Goal: Task Accomplishment & Management: Manage account settings

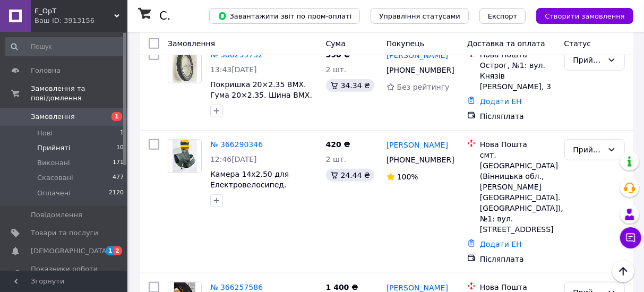
scroll to position [318, 0]
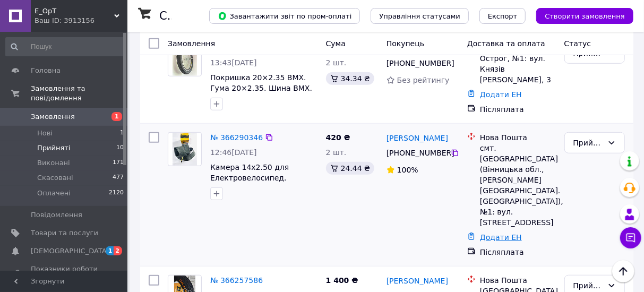
click at [502, 233] on link "Додати ЕН" at bounding box center [501, 237] width 42 height 8
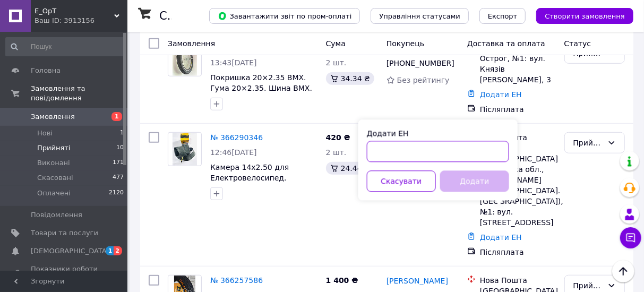
click at [449, 150] on input "Додати ЕН" at bounding box center [438, 151] width 142 height 21
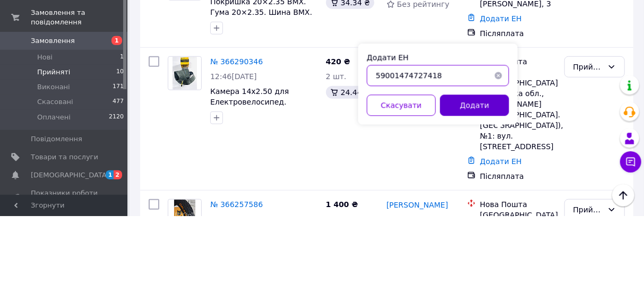
type input "59001474727418"
click at [484, 182] on button "Додати" at bounding box center [474, 181] width 69 height 21
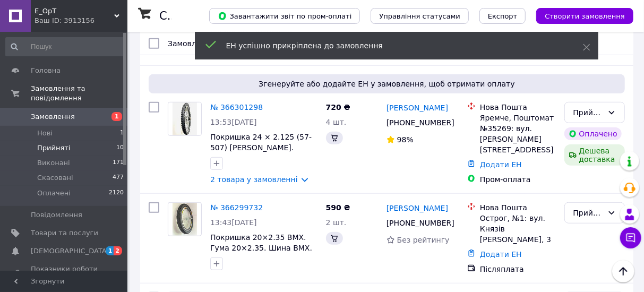
scroll to position [457, 0]
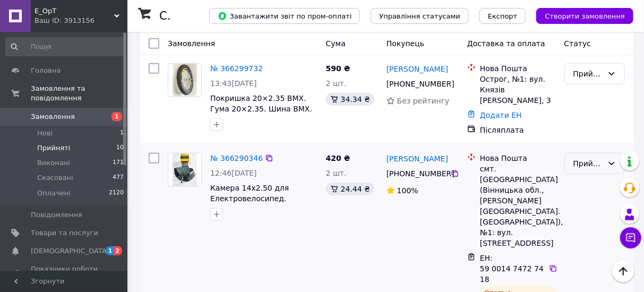
click at [591, 158] on div "Прийнято" at bounding box center [588, 164] width 30 height 12
click at [588, 165] on li "Виконано" at bounding box center [594, 160] width 59 height 19
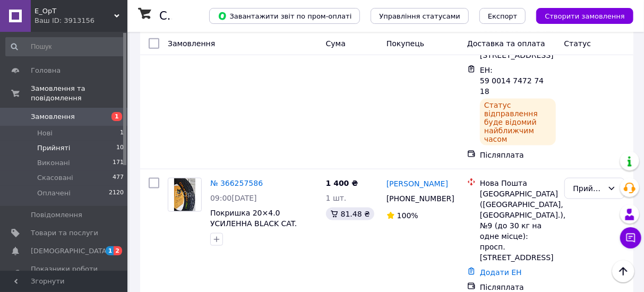
scroll to position [646, 0]
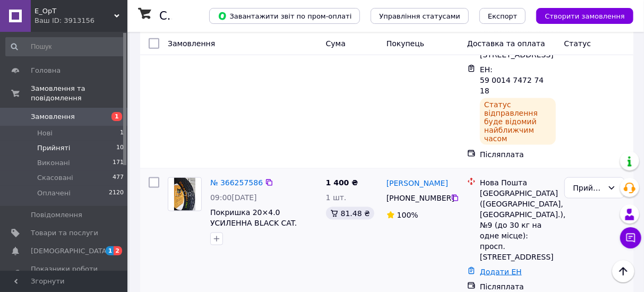
click at [506, 267] on link "Додати ЕН" at bounding box center [501, 271] width 42 height 8
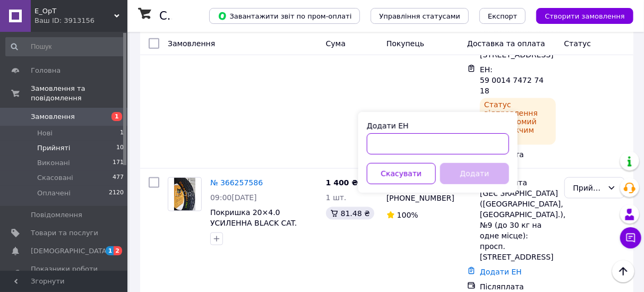
click at [441, 147] on input "Додати ЕН" at bounding box center [438, 143] width 142 height 21
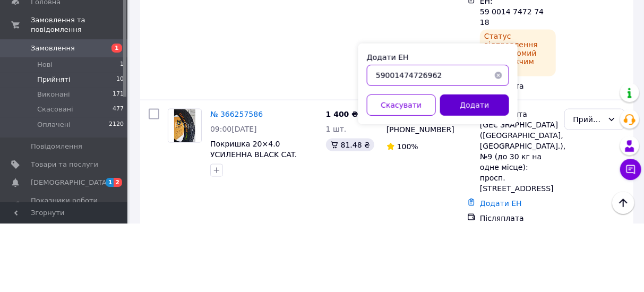
type input "59001474726962"
click at [487, 174] on button "Додати" at bounding box center [474, 173] width 69 height 21
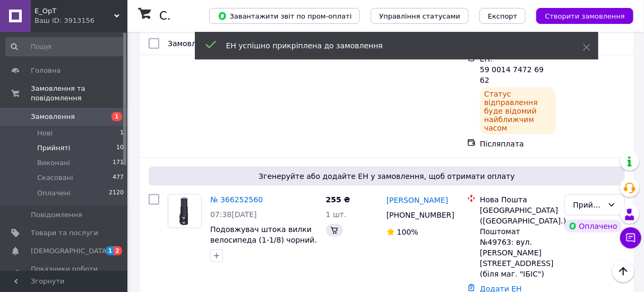
scroll to position [465, 0]
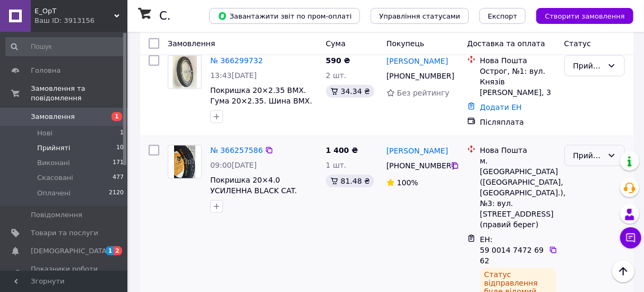
click at [590, 150] on div "Прийнято" at bounding box center [588, 156] width 30 height 12
click at [589, 154] on li "Виконано" at bounding box center [594, 152] width 59 height 19
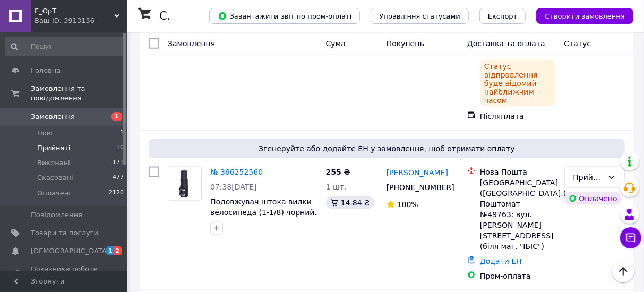
scroll to position [675, 0]
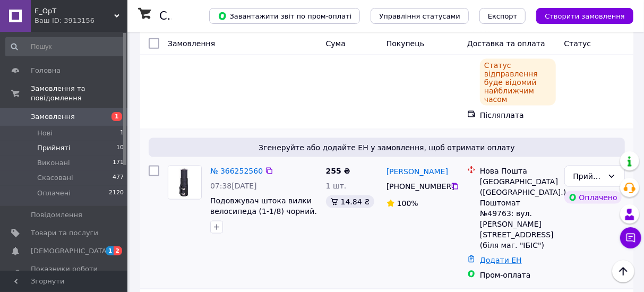
click at [506, 256] on link "Додати ЕН" at bounding box center [501, 260] width 42 height 8
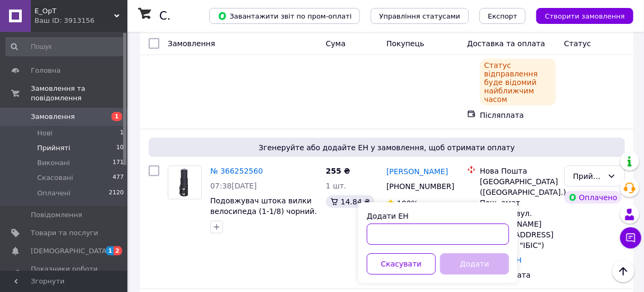
click at [454, 237] on input "Додати ЕН" at bounding box center [438, 233] width 142 height 21
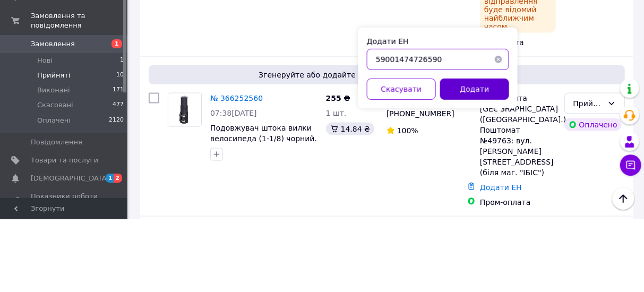
type input "59001474726590"
click at [482, 165] on button "Додати" at bounding box center [474, 161] width 69 height 21
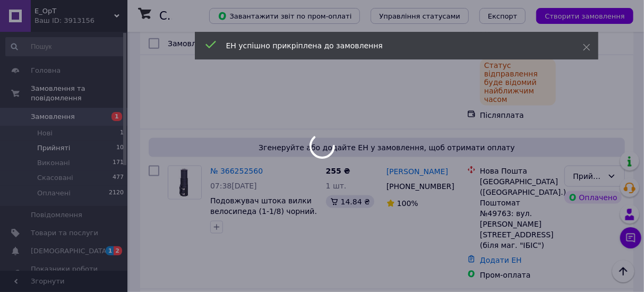
scroll to position [494, 0]
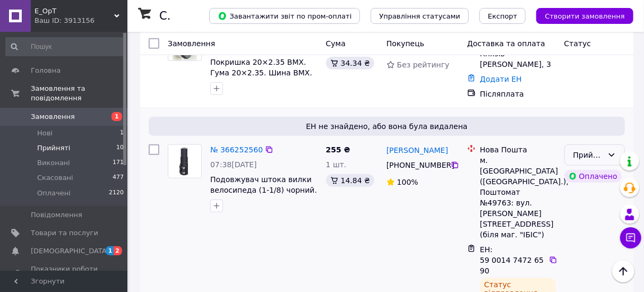
click at [594, 149] on div "Прийнято" at bounding box center [588, 155] width 30 height 12
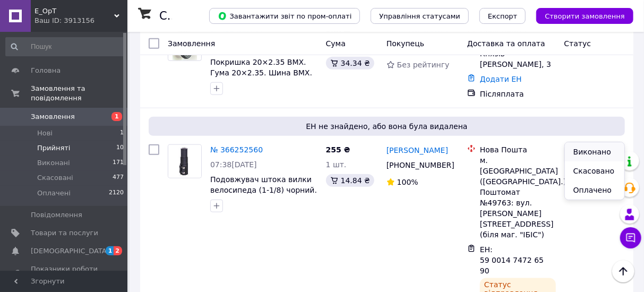
click at [598, 153] on li "Виконано" at bounding box center [594, 151] width 59 height 19
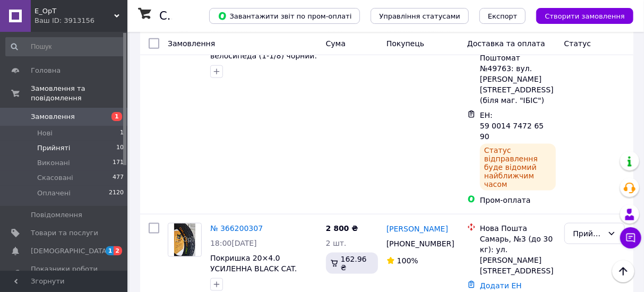
scroll to position [629, 0]
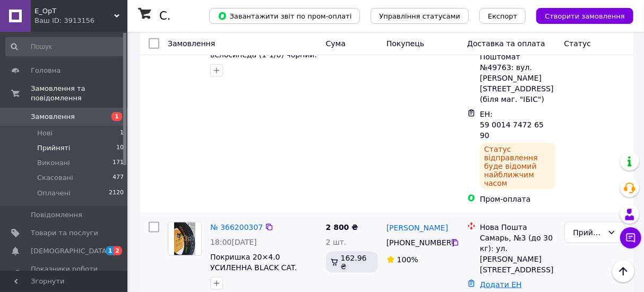
click at [505, 280] on link "Додати ЕН" at bounding box center [501, 284] width 42 height 8
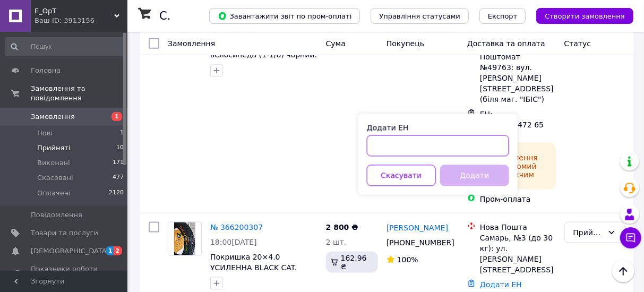
click at [467, 140] on input "Додати ЕН" at bounding box center [438, 145] width 142 height 21
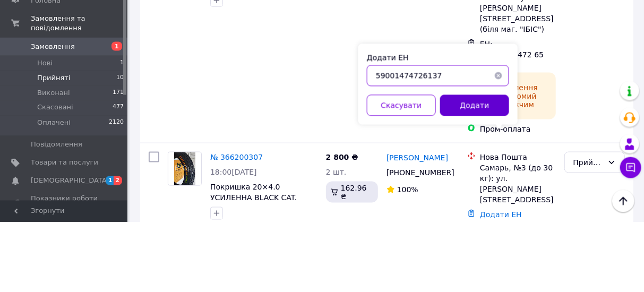
type input "59001474726137"
click at [480, 175] on button "Додати" at bounding box center [474, 175] width 69 height 21
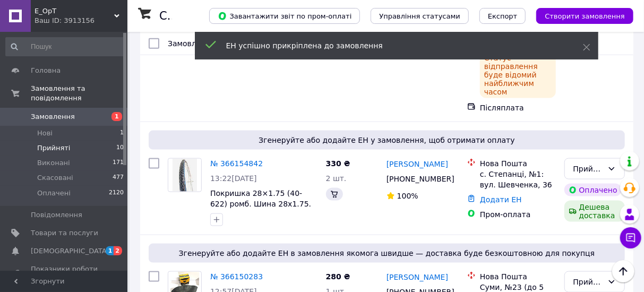
scroll to position [431, 0]
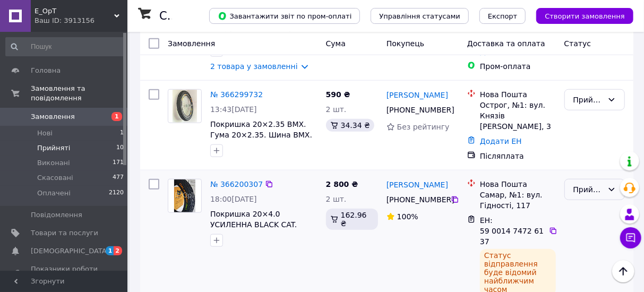
click at [589, 184] on div "Прийнято" at bounding box center [588, 190] width 30 height 12
click at [591, 187] on li "Виконано" at bounding box center [594, 186] width 59 height 19
click at [589, 184] on div "Виконано" at bounding box center [588, 190] width 30 height 12
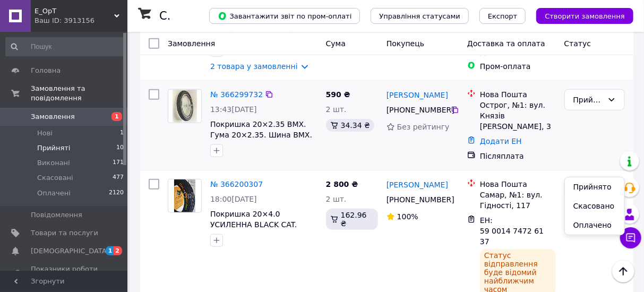
click at [601, 123] on div "Прийнято" at bounding box center [594, 125] width 69 height 81
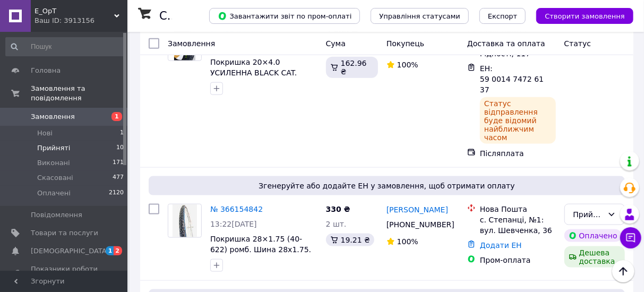
scroll to position [586, 0]
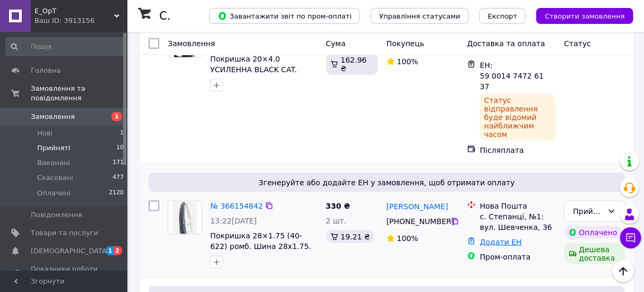
click at [512, 238] on link "Додати ЕН" at bounding box center [501, 242] width 42 height 8
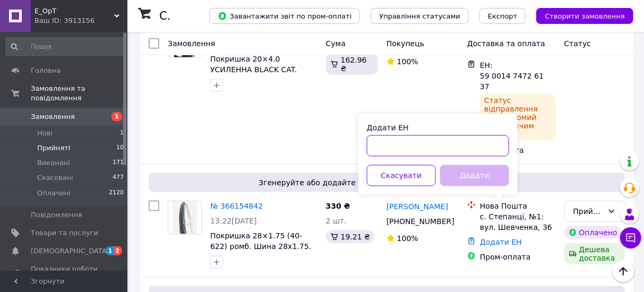
click at [490, 146] on input "Додати ЕН" at bounding box center [438, 145] width 142 height 21
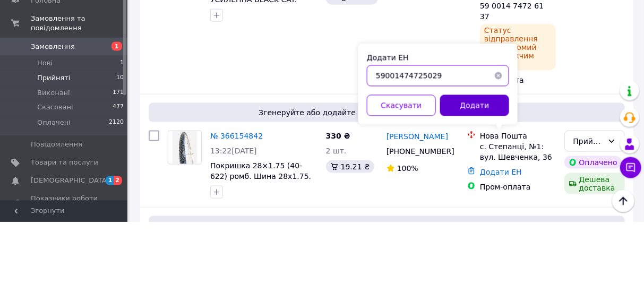
type input "59001474725029"
click at [486, 175] on button "Додати" at bounding box center [474, 175] width 69 height 21
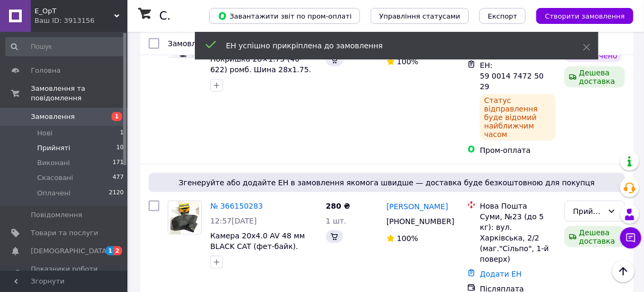
scroll to position [448, 0]
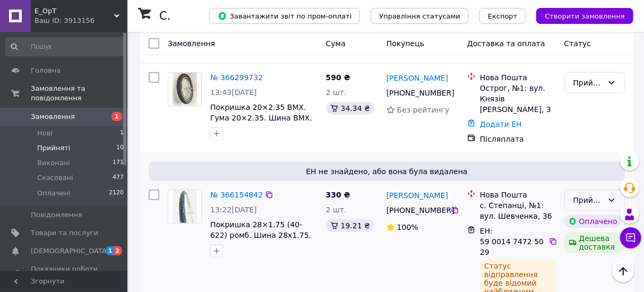
click at [590, 194] on div "Прийнято" at bounding box center [588, 200] width 30 height 12
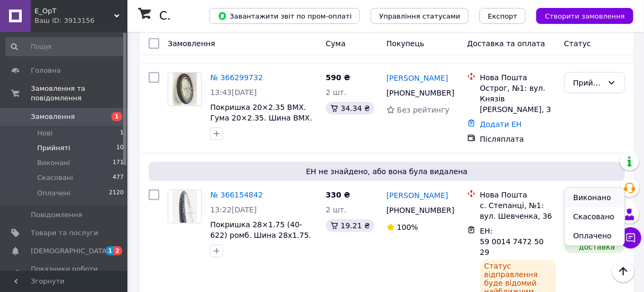
click at [595, 200] on li "Виконано" at bounding box center [594, 197] width 59 height 19
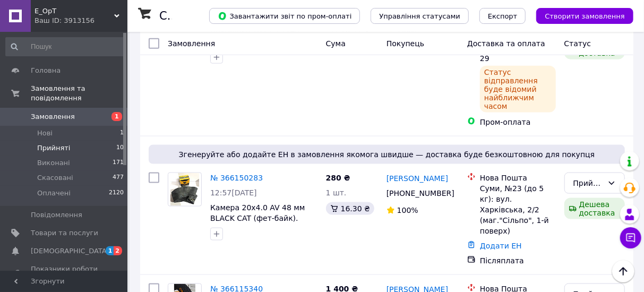
scroll to position [645, 0]
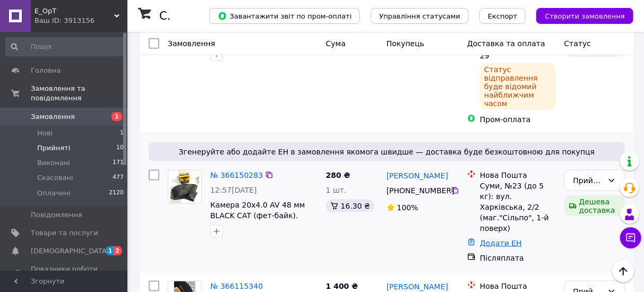
click at [506, 239] on link "Додати ЕН" at bounding box center [501, 243] width 42 height 8
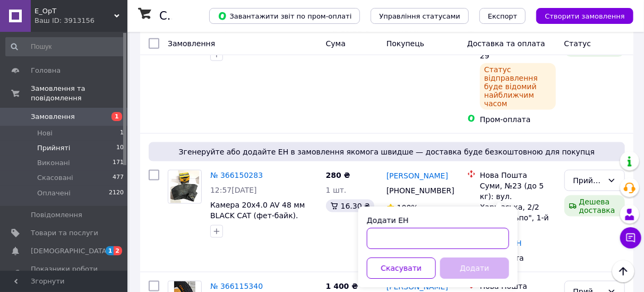
click at [472, 241] on input "Додати ЕН" at bounding box center [438, 238] width 142 height 21
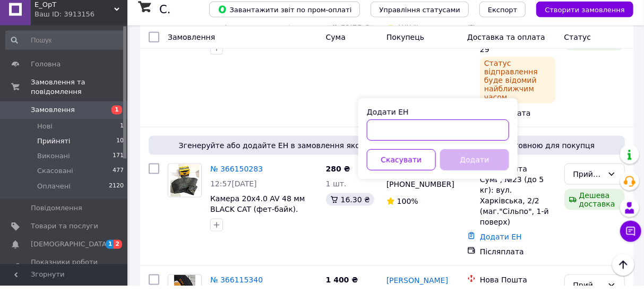
scroll to position [666, 0]
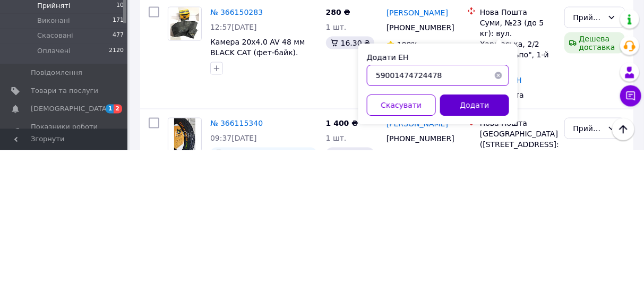
type input "59001474724478"
click at [486, 246] on button "Додати" at bounding box center [474, 246] width 69 height 21
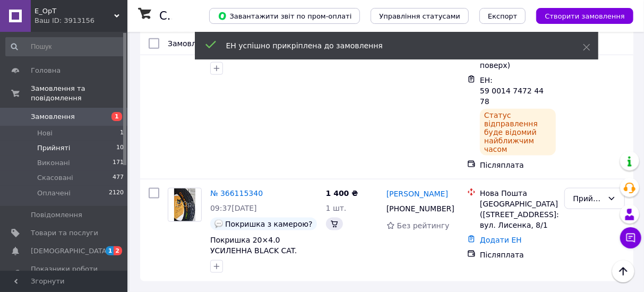
scroll to position [500, 0]
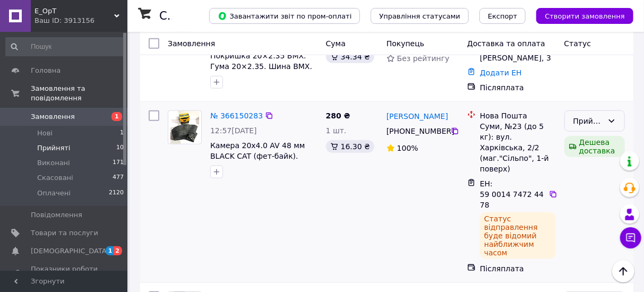
click at [599, 115] on div "Прийнято" at bounding box center [588, 121] width 30 height 12
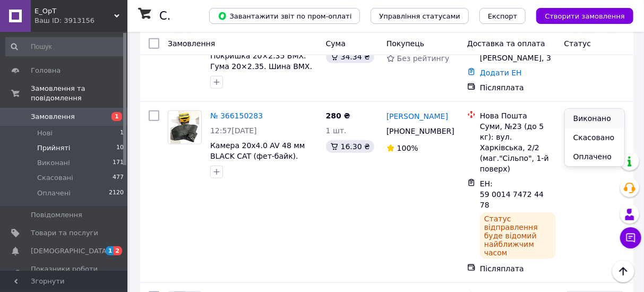
click at [603, 115] on li "Виконано" at bounding box center [594, 118] width 59 height 19
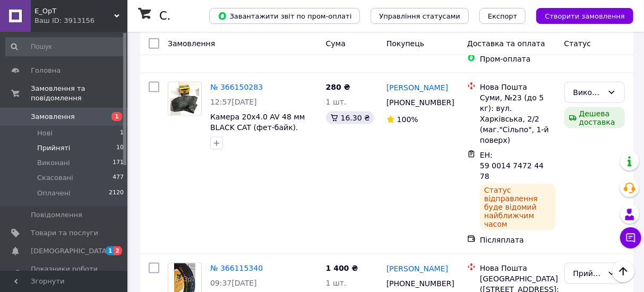
scroll to position [670, 0]
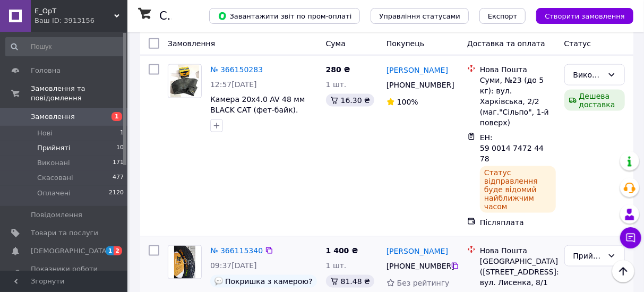
click at [511, 291] on link "Додати ЕН" at bounding box center [501, 297] width 42 height 8
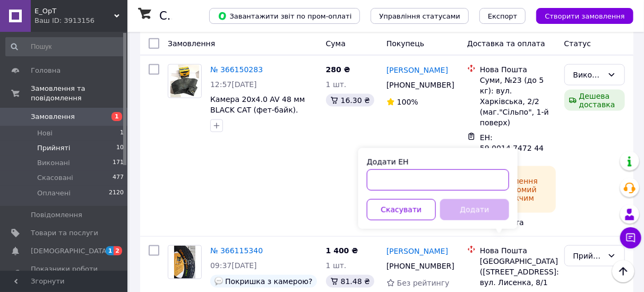
click at [448, 182] on input "Додати ЕН" at bounding box center [438, 179] width 142 height 21
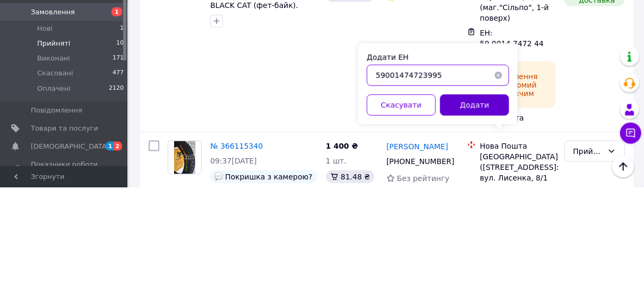
type input "59001474723995"
click at [484, 208] on button "Додати" at bounding box center [474, 209] width 69 height 21
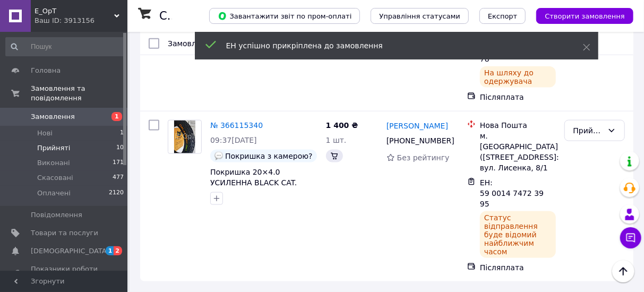
scroll to position [557, 0]
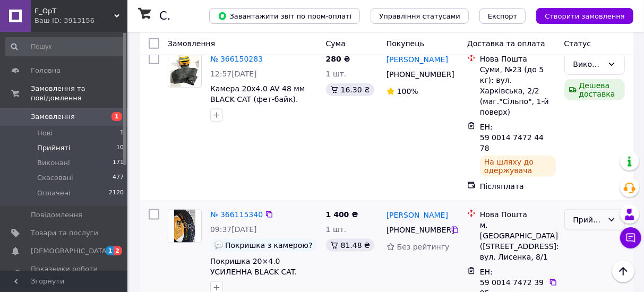
click at [591, 214] on div "Прийнято" at bounding box center [588, 220] width 30 height 12
click at [593, 196] on li "Виконано" at bounding box center [594, 195] width 59 height 19
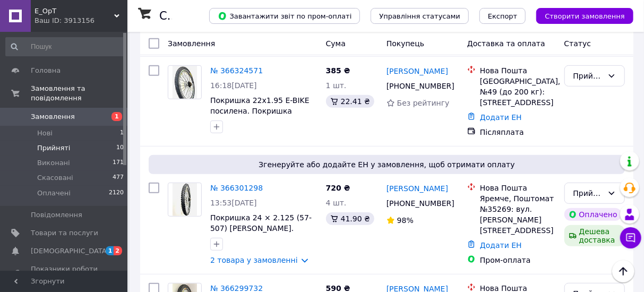
scroll to position [222, 0]
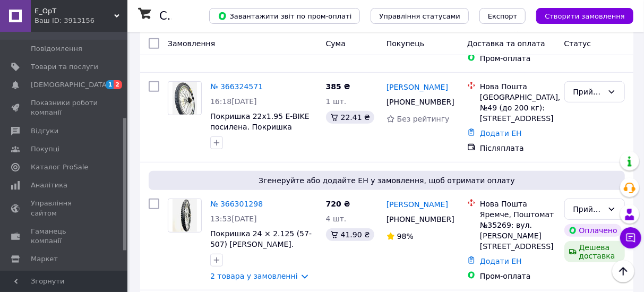
scroll to position [190, 0]
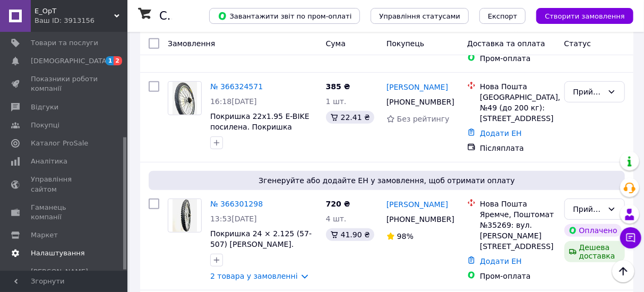
click at [45, 248] on span "Налаштування" at bounding box center [58, 253] width 54 height 10
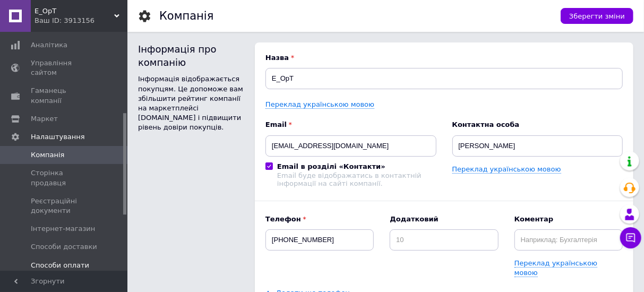
click at [55, 261] on span "Способи оплати" at bounding box center [60, 266] width 58 height 10
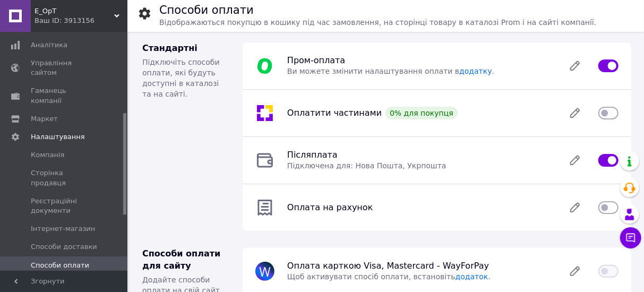
click at [606, 162] on input "checkbox" at bounding box center [608, 160] width 20 height 11
checkbox input "false"
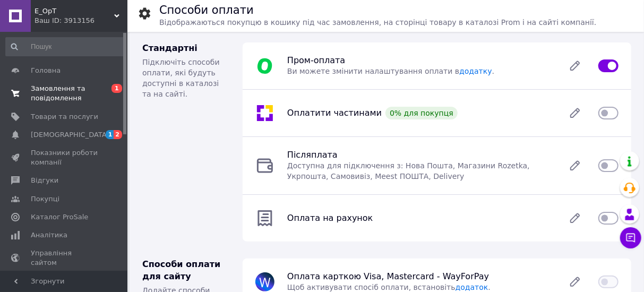
click at [66, 94] on span "Замовлення та повідомлення" at bounding box center [64, 93] width 67 height 19
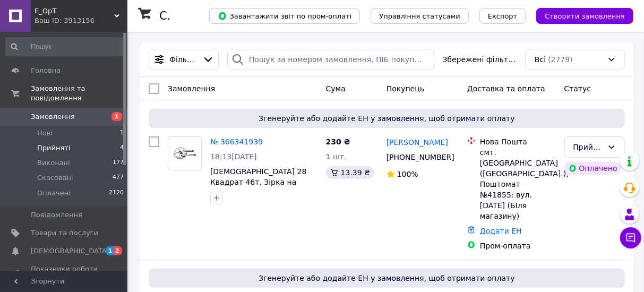
click at [65, 152] on span "Прийняті" at bounding box center [53, 148] width 33 height 10
